Goal: Information Seeking & Learning: Check status

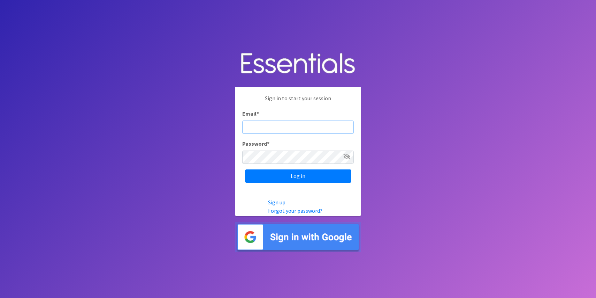
type input "[PERSON_NAME][EMAIL_ADDRESS][DOMAIN_NAME]"
click at [298, 176] on input "Log in" at bounding box center [298, 175] width 106 height 13
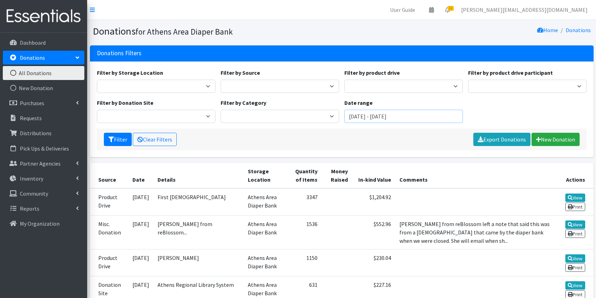
click at [369, 117] on input "August 10, 2025 - November 10, 2025" at bounding box center [404, 116] width 119 height 13
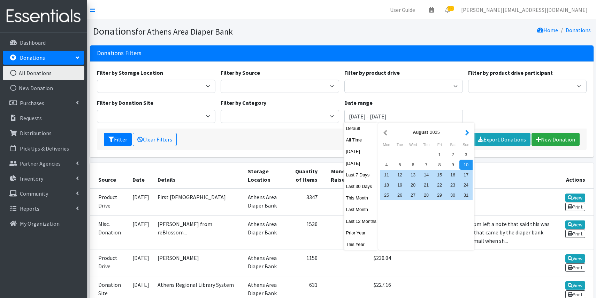
click at [470, 133] on button "button" at bounding box center [467, 132] width 7 height 9
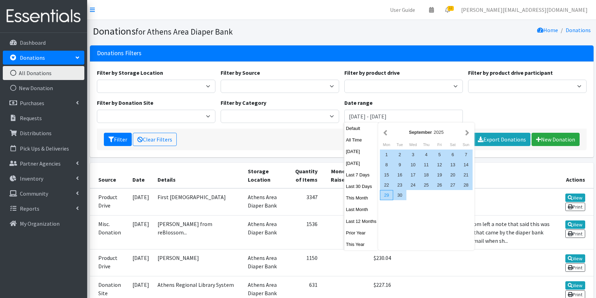
click at [389, 194] on div "29" at bounding box center [386, 195] width 13 height 10
click at [467, 134] on button "button" at bounding box center [467, 132] width 7 height 9
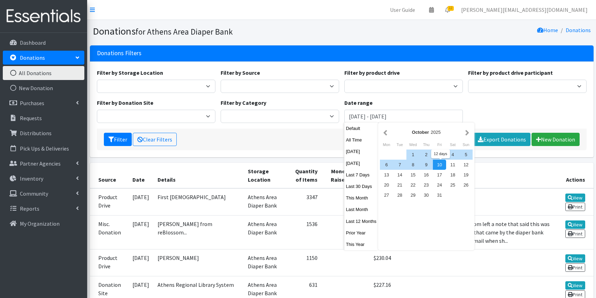
click at [441, 166] on div "10" at bounding box center [439, 164] width 13 height 10
type input "September 29, 2025 - October 10, 2025"
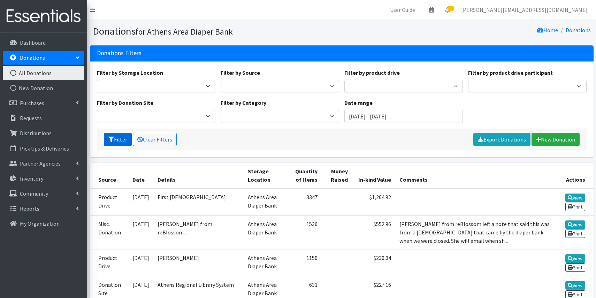
click at [120, 139] on button "Filter" at bounding box center [118, 139] width 28 height 13
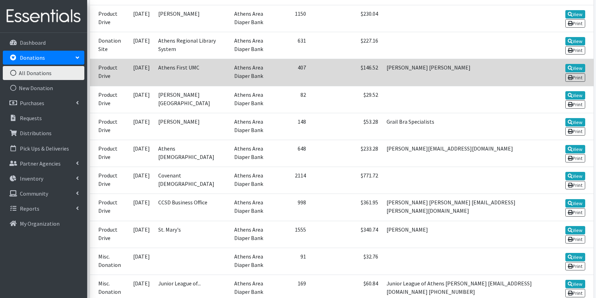
scroll to position [244, 0]
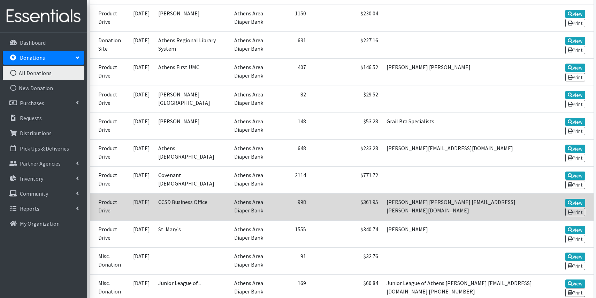
click at [405, 195] on td "[PERSON_NAME] [PERSON_NAME] [EMAIL_ADDRESS][PERSON_NAME][DOMAIN_NAME]" at bounding box center [469, 206] width 173 height 27
drag, startPoint x: 468, startPoint y: 196, endPoint x: 405, endPoint y: 197, distance: 63.5
click at [405, 197] on td "[PERSON_NAME] [PERSON_NAME] [EMAIL_ADDRESS][PERSON_NAME][DOMAIN_NAME]" at bounding box center [469, 206] width 173 height 27
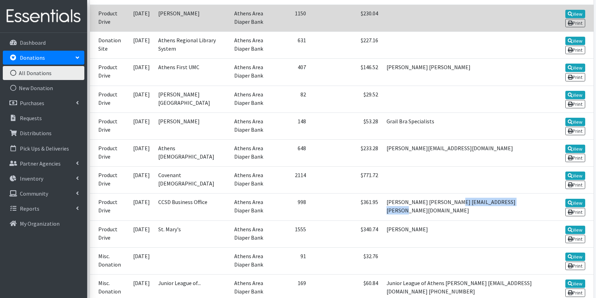
copy td "jacobsm@clarke.k12.ga.us"
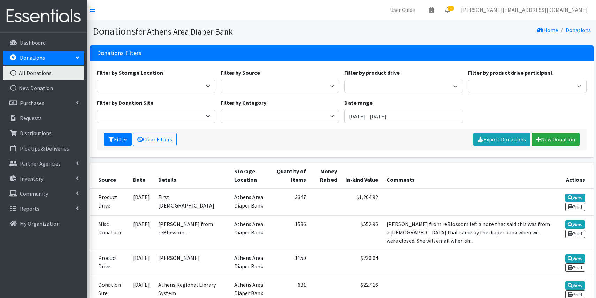
scroll to position [0, 0]
click at [163, 143] on link "Clear Filters" at bounding box center [155, 139] width 44 height 13
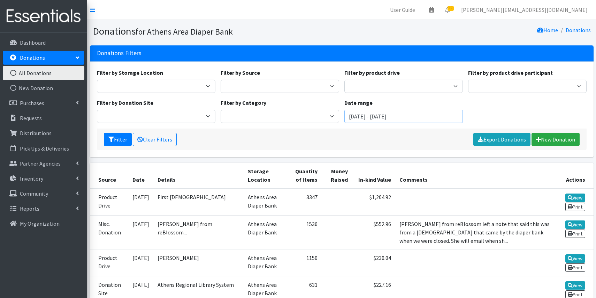
click at [400, 112] on input "[DATE] - [DATE]" at bounding box center [404, 116] width 119 height 13
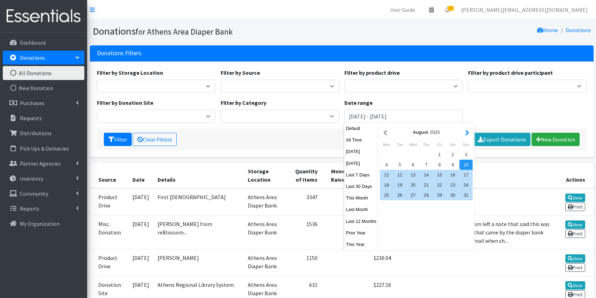
click at [468, 133] on button "button" at bounding box center [467, 132] width 7 height 9
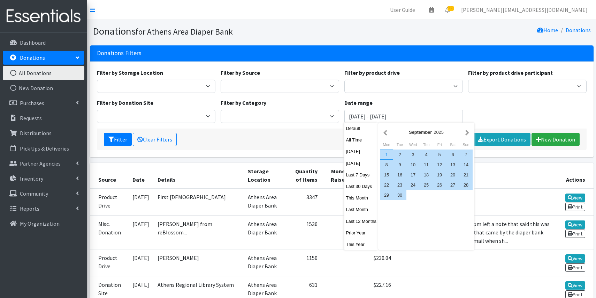
click at [386, 152] on div "1" at bounding box center [386, 154] width 13 height 10
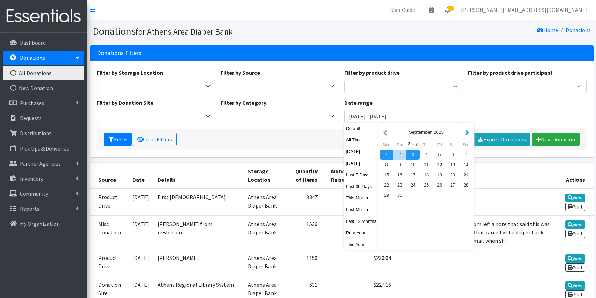
click at [466, 132] on button "button" at bounding box center [467, 132] width 7 height 9
click at [442, 163] on div "10" at bounding box center [439, 164] width 13 height 10
type input "[DATE] - [DATE]"
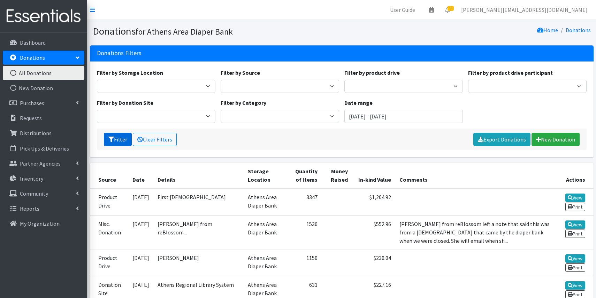
click at [115, 141] on button "Filter" at bounding box center [118, 139] width 28 height 13
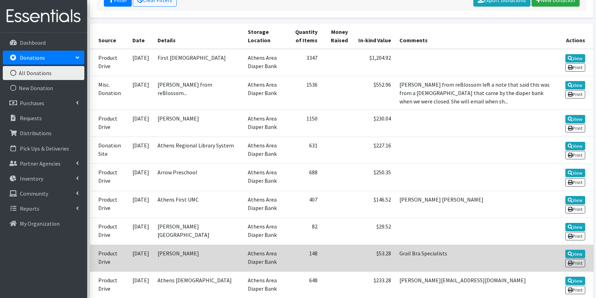
scroll to position [133, 0]
